Goal: Task Accomplishment & Management: Manage account settings

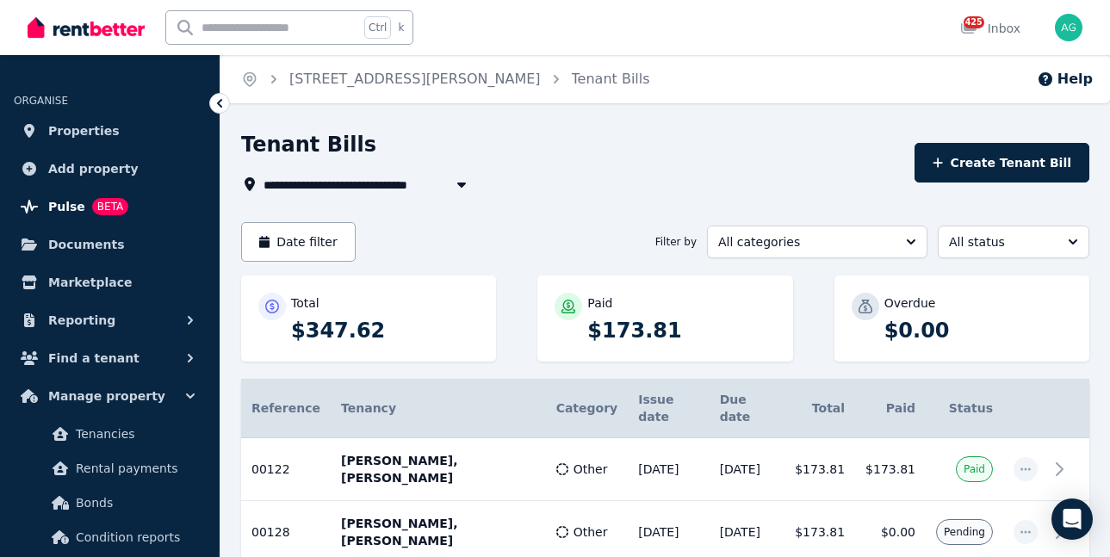
click at [61, 195] on link "Pulse BETA" at bounding box center [110, 206] width 192 height 34
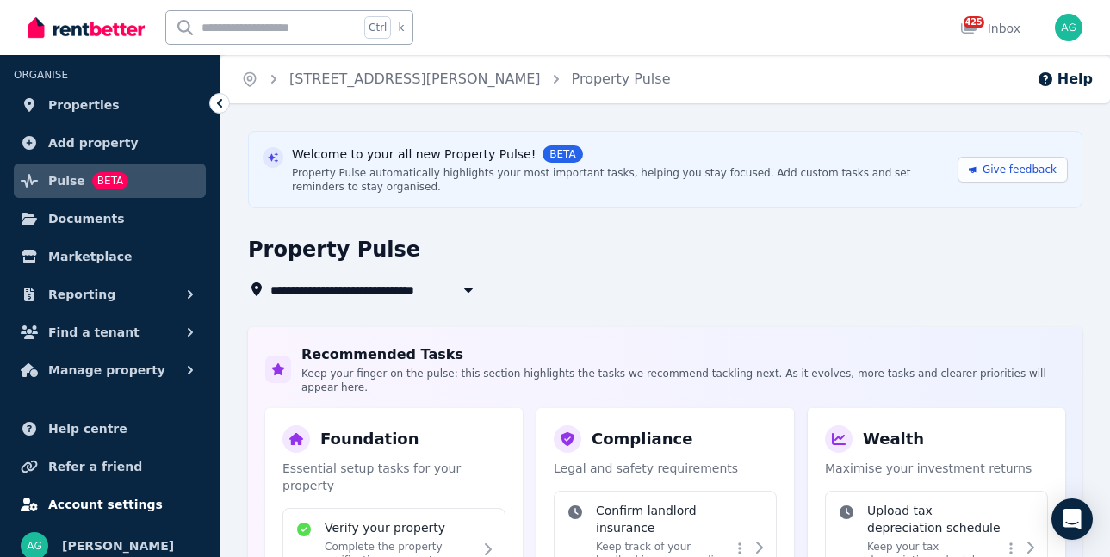
scroll to position [39, 0]
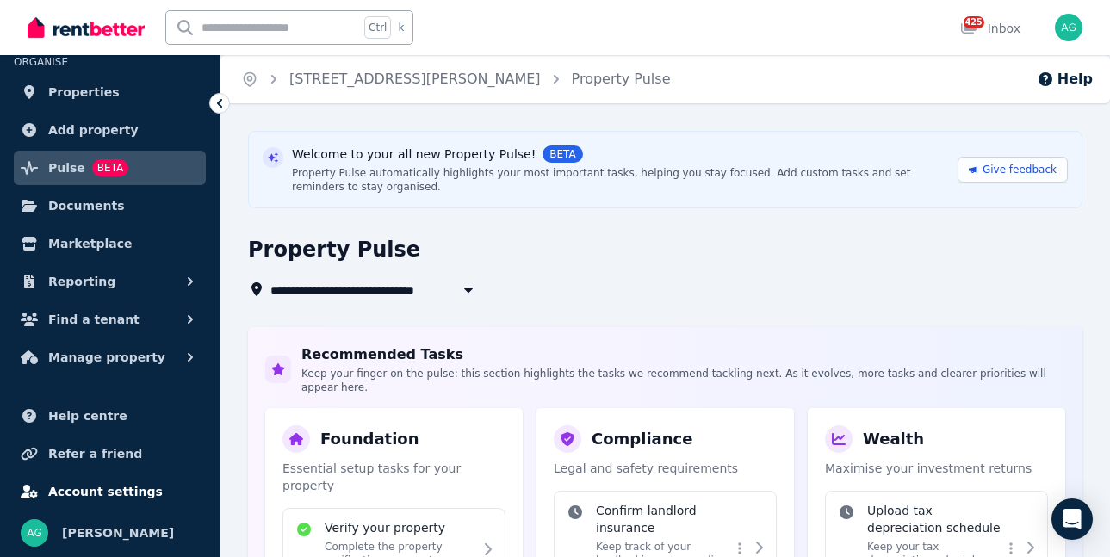
click at [112, 492] on span "Account settings" at bounding box center [105, 491] width 114 height 21
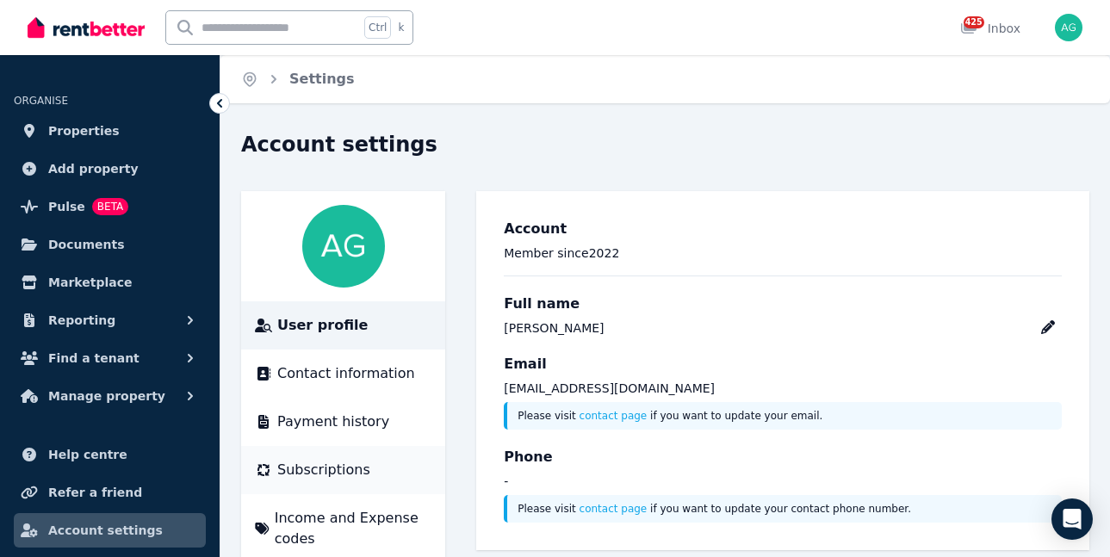
click at [317, 462] on span "Subscriptions" at bounding box center [323, 470] width 93 height 21
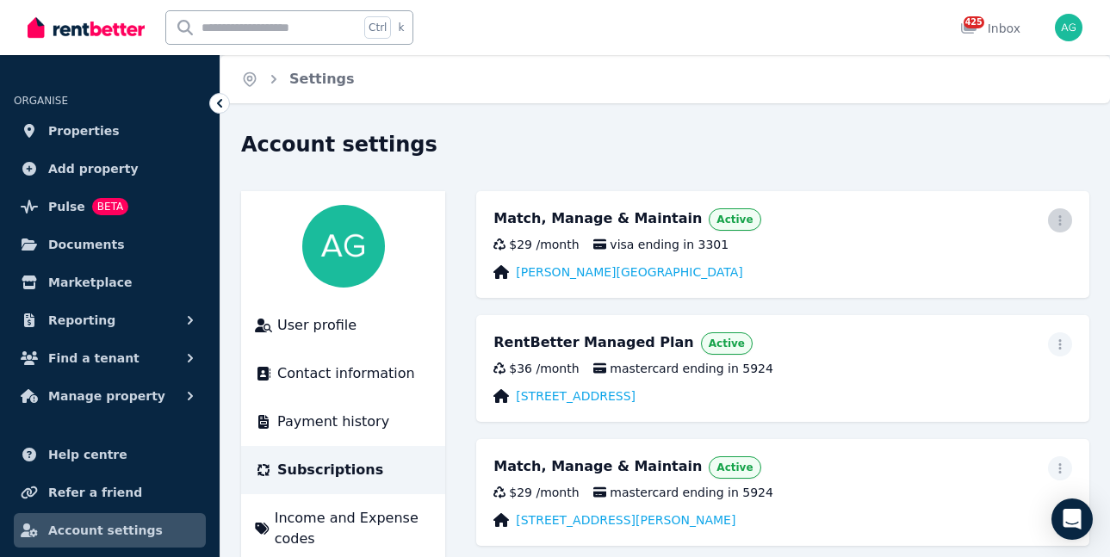
click at [1059, 217] on icon "button" at bounding box center [1059, 220] width 3 height 10
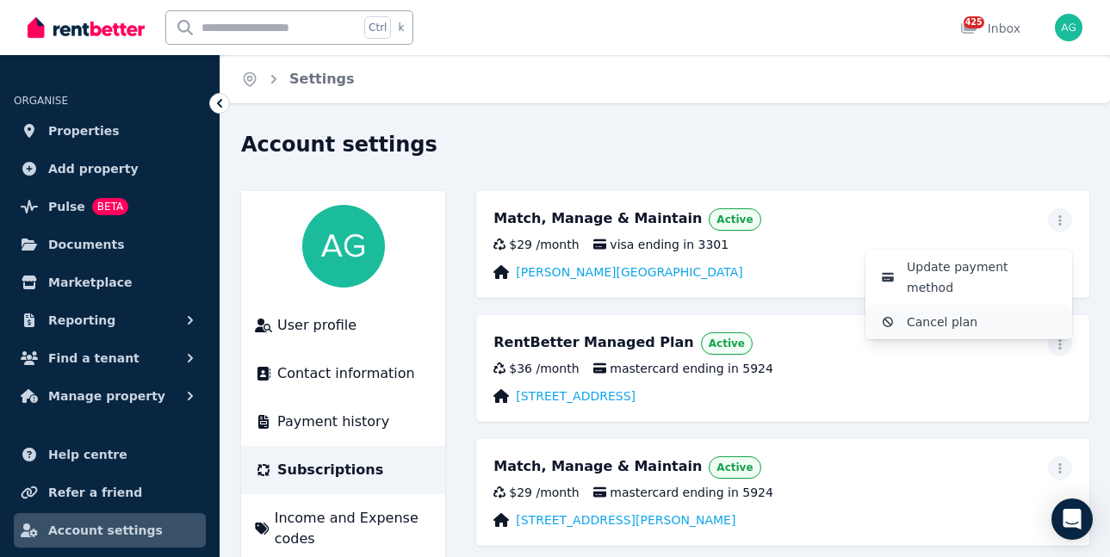
click at [923, 312] on span "Cancel plan" at bounding box center [981, 322] width 151 height 21
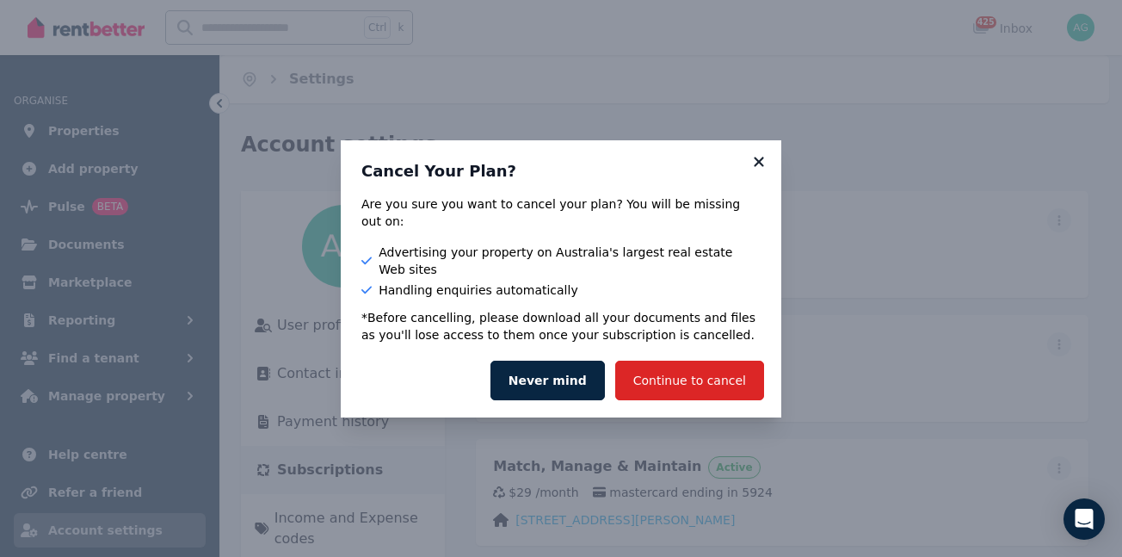
click at [757, 170] on icon at bounding box center [759, 161] width 17 height 15
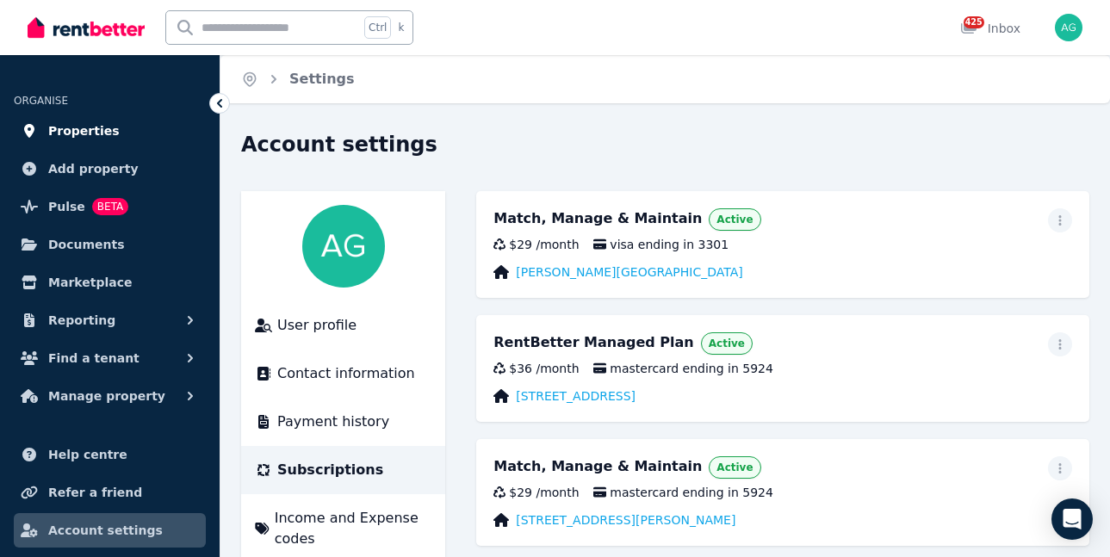
click at [61, 125] on span "Properties" at bounding box center [83, 131] width 71 height 21
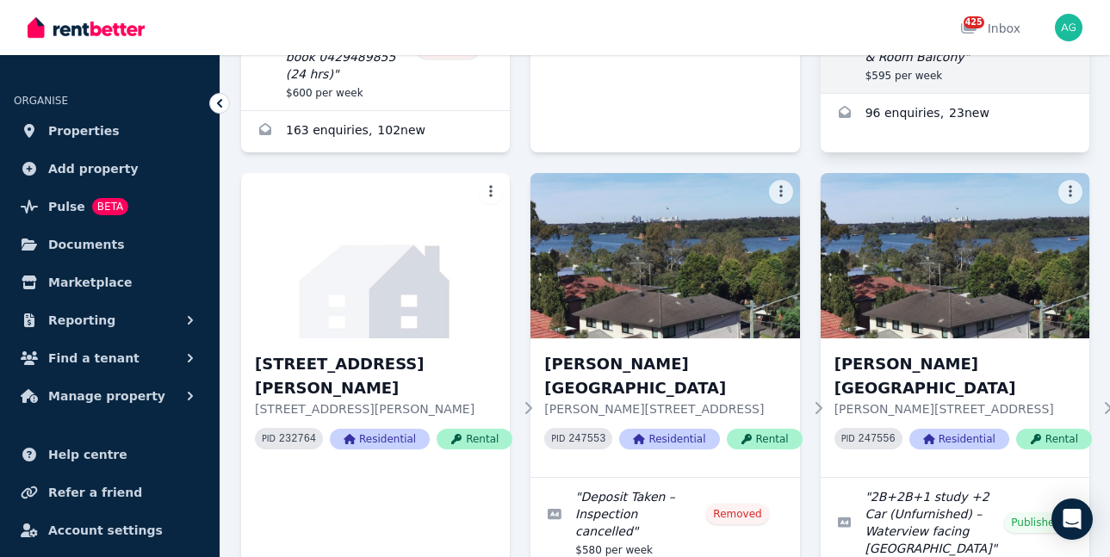
scroll to position [603, 0]
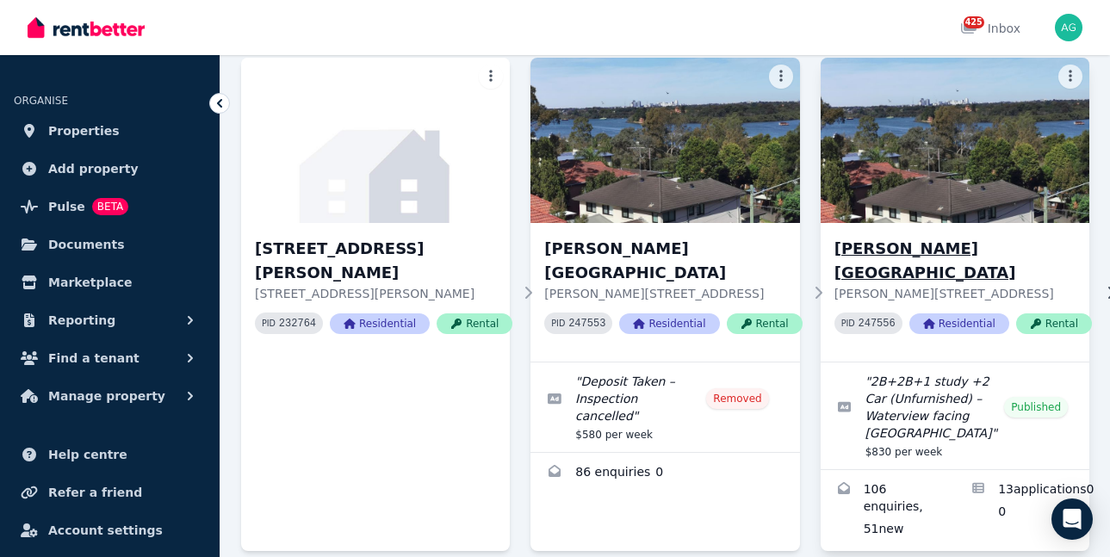
click at [876, 237] on h3 "[PERSON_NAME][GEOGRAPHIC_DATA]" at bounding box center [962, 261] width 257 height 48
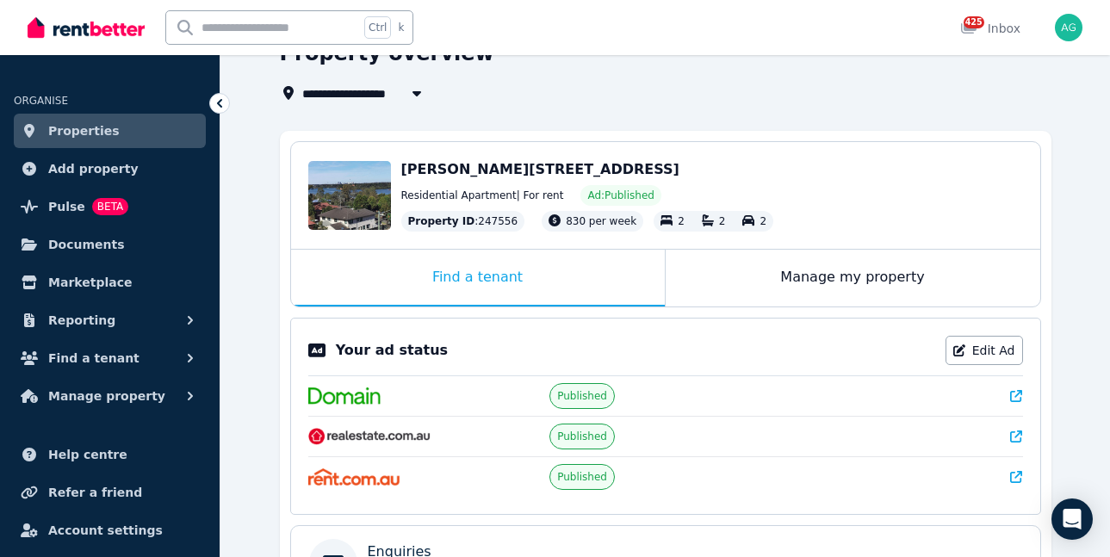
scroll to position [258, 0]
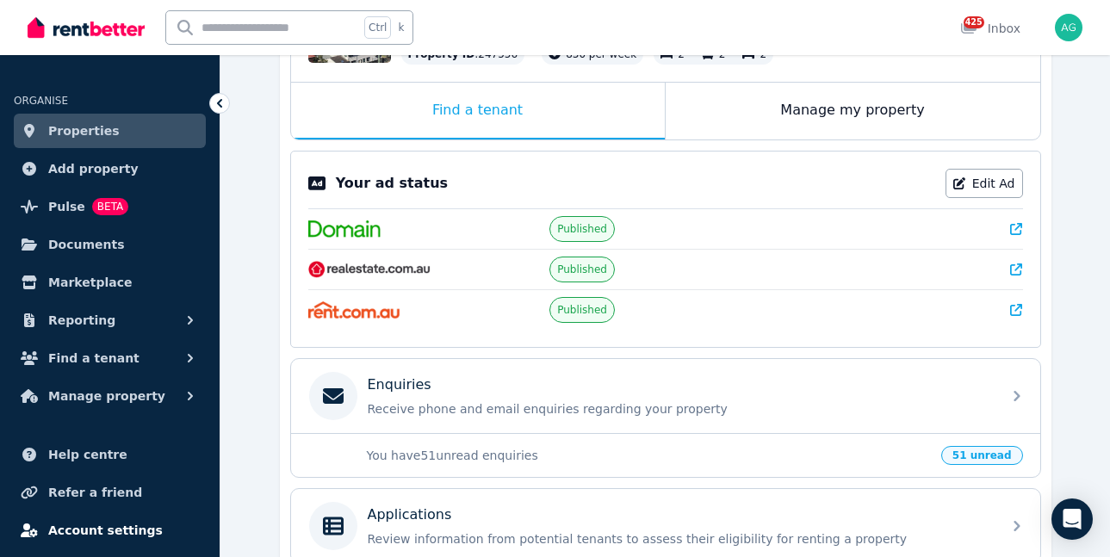
click at [111, 522] on span "Account settings" at bounding box center [105, 530] width 114 height 21
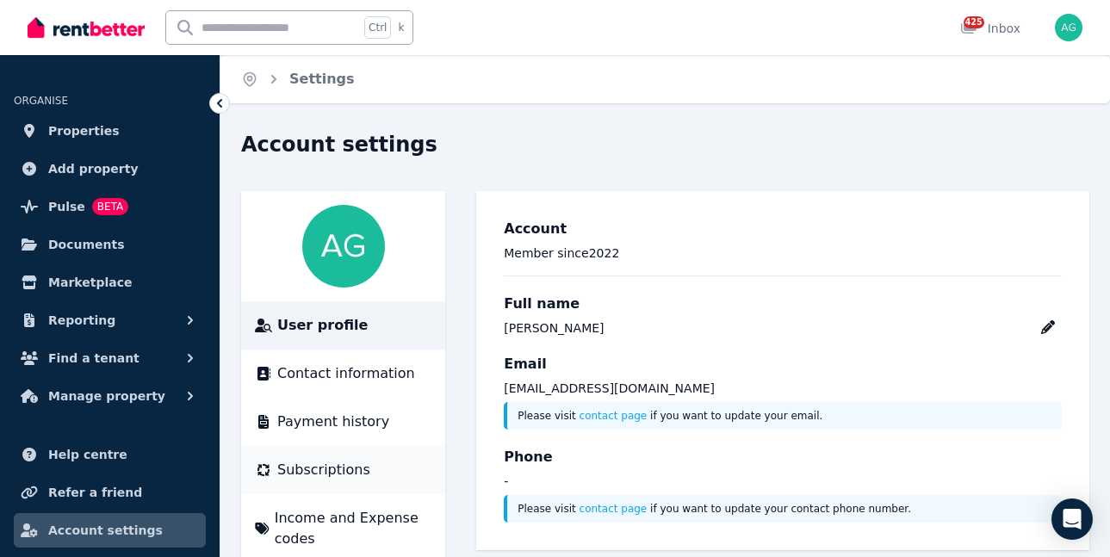
click at [328, 473] on span "Subscriptions" at bounding box center [323, 470] width 93 height 21
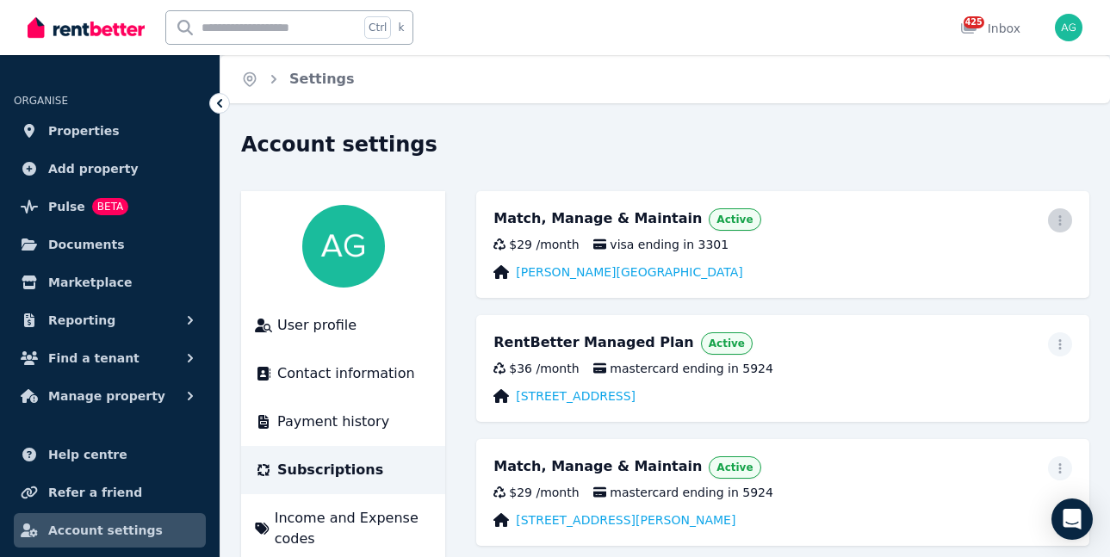
click at [1056, 223] on icon "button" at bounding box center [1060, 220] width 14 height 12
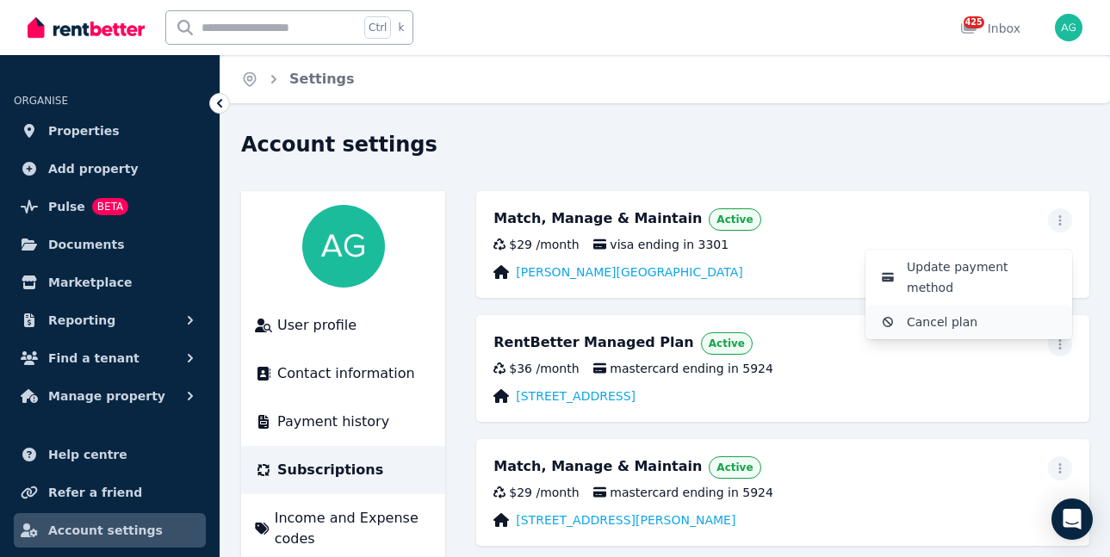
click at [927, 312] on span "Cancel plan" at bounding box center [981, 322] width 151 height 21
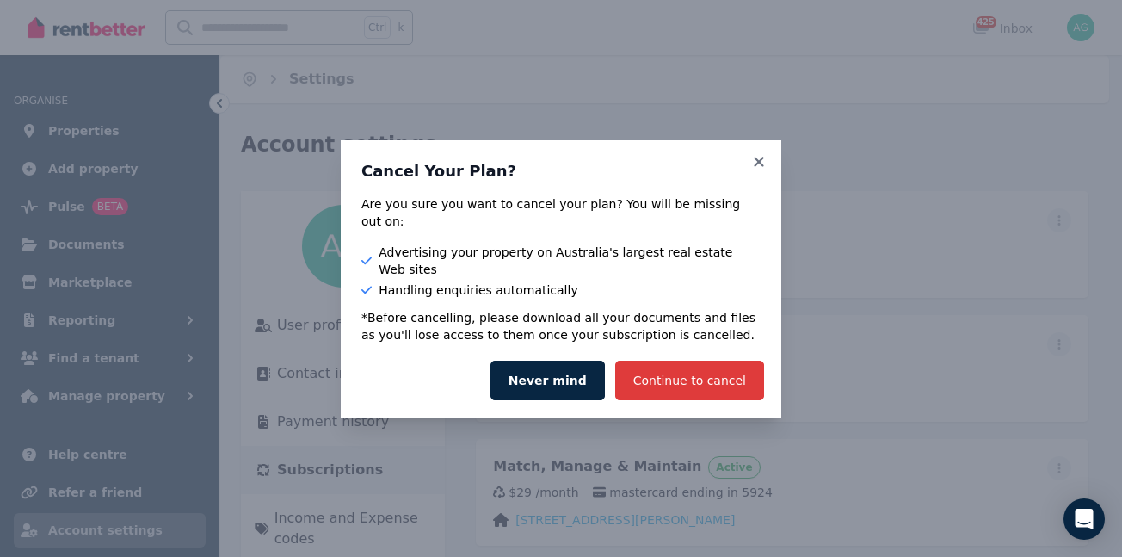
click at [702, 368] on button "Continue to cancel" at bounding box center [689, 381] width 149 height 40
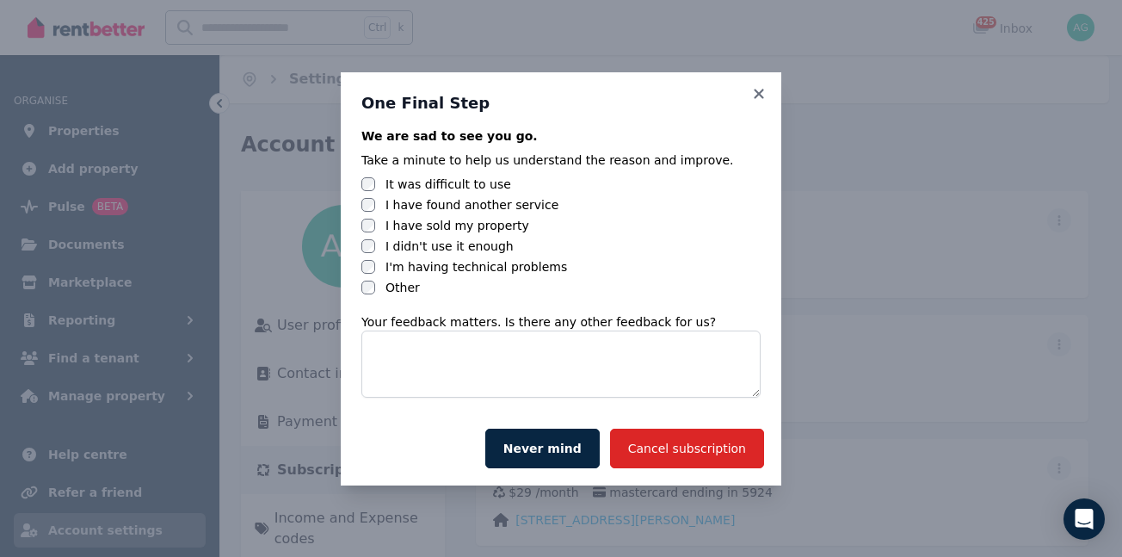
click at [356, 286] on div "One Final Step We are sad to see you go. Take a minute to help us understand th…" at bounding box center [561, 241] width 441 height 339
click at [678, 450] on button "Cancel subscription" at bounding box center [687, 449] width 154 height 40
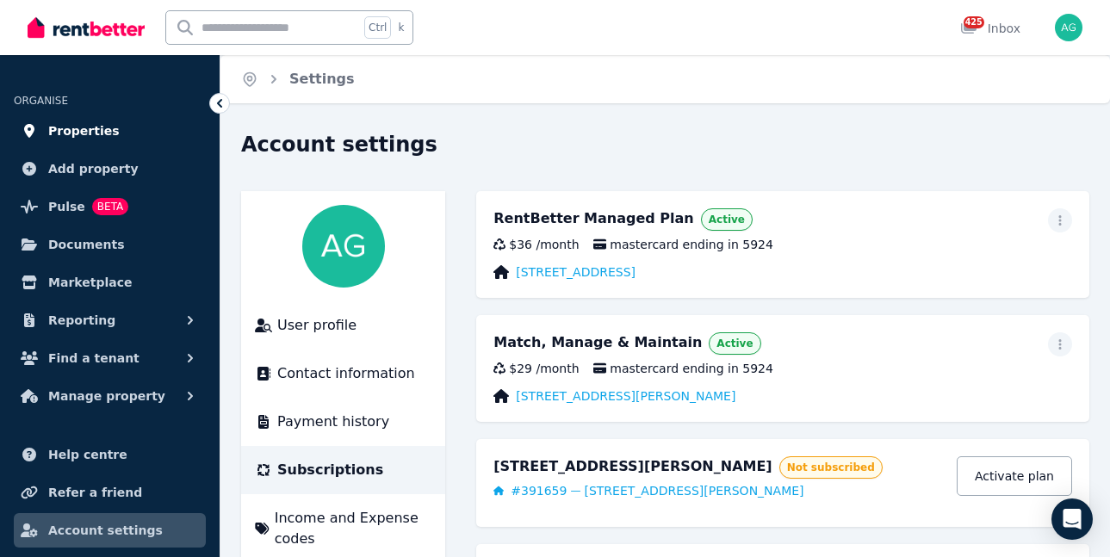
click at [60, 133] on span "Properties" at bounding box center [83, 131] width 71 height 21
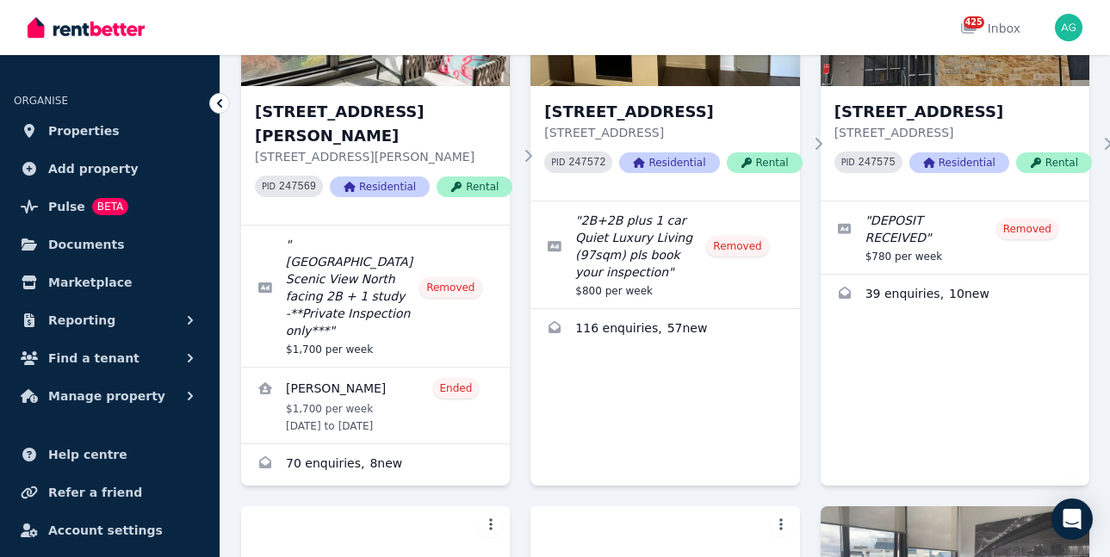
scroll to position [1549, 0]
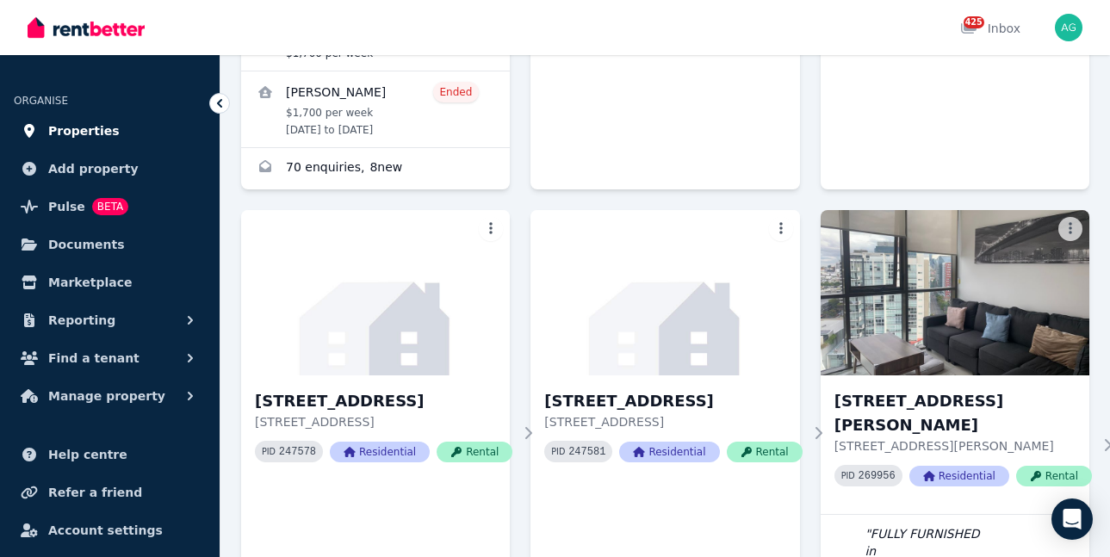
click at [91, 136] on span "Properties" at bounding box center [83, 131] width 71 height 21
